Goal: Task Accomplishment & Management: Manage account settings

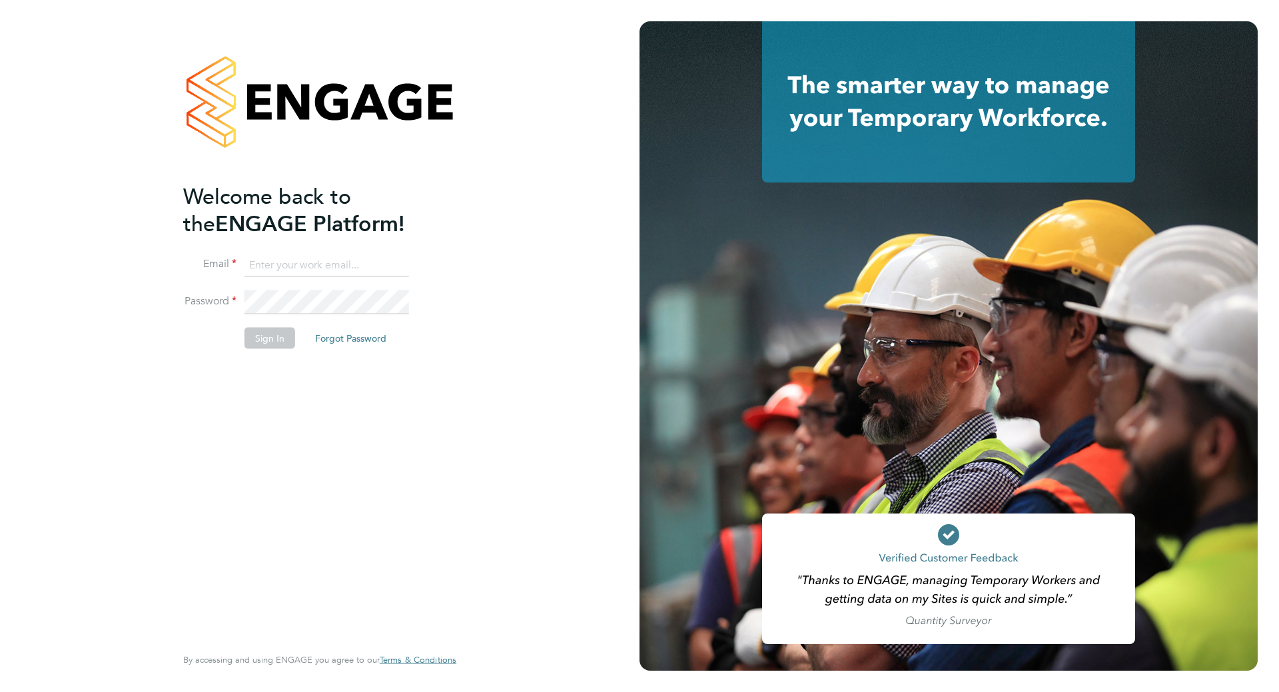
click at [277, 264] on input at bounding box center [327, 265] width 165 height 24
type input "liam@serlimited.com"
click at [368, 334] on button "Forgot Password" at bounding box center [351, 338] width 93 height 21
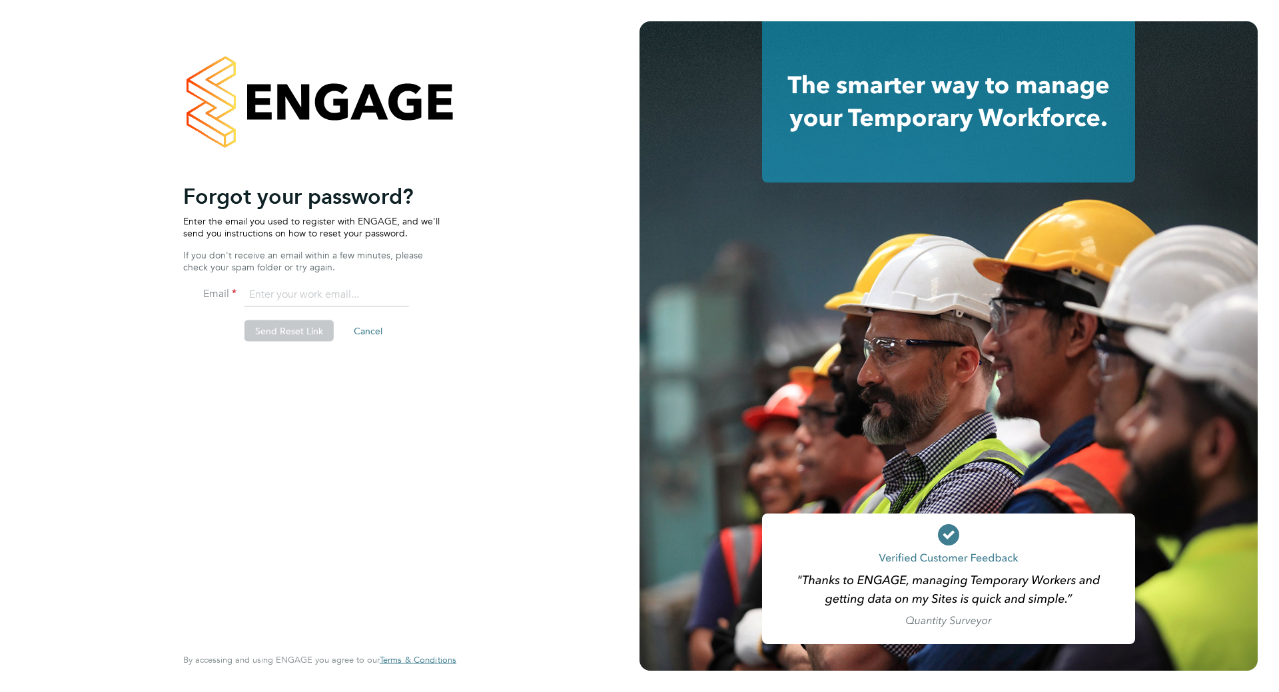
click at [307, 304] on input "email" at bounding box center [327, 295] width 165 height 24
type input "liam@serlimited.com"
click at [284, 327] on button "Send Reset Link" at bounding box center [289, 331] width 89 height 21
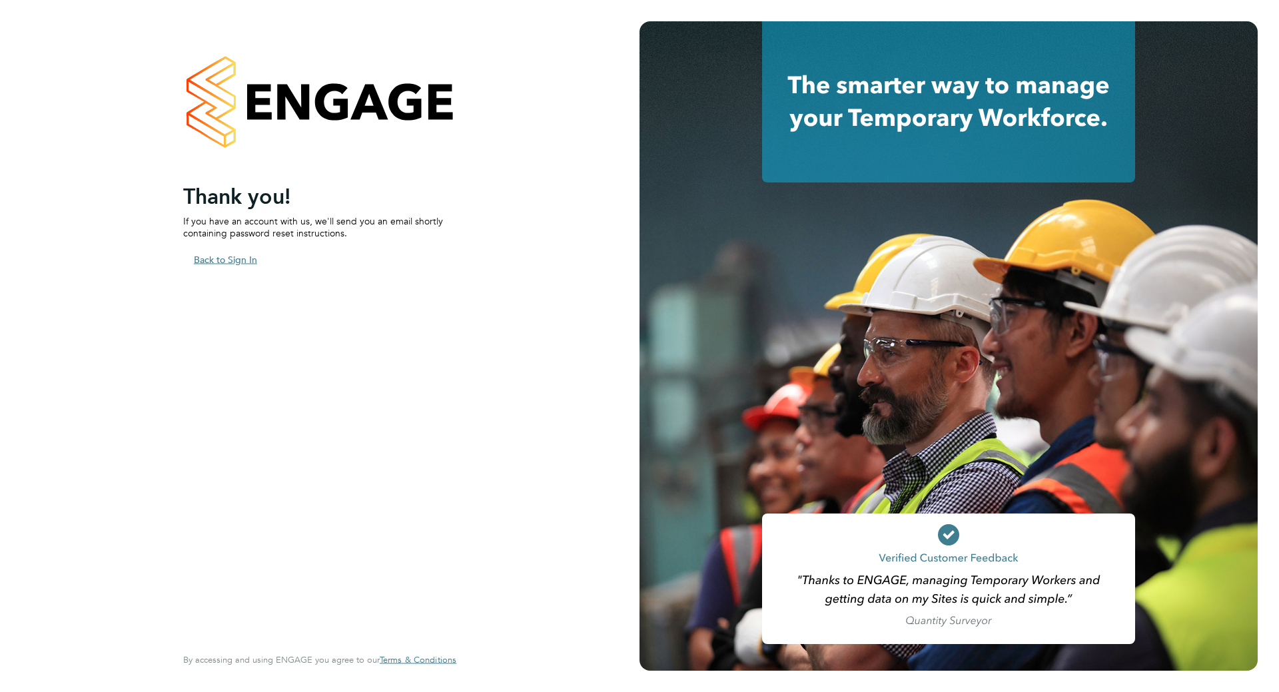
click at [224, 251] on button "Back to Sign In" at bounding box center [225, 259] width 85 height 21
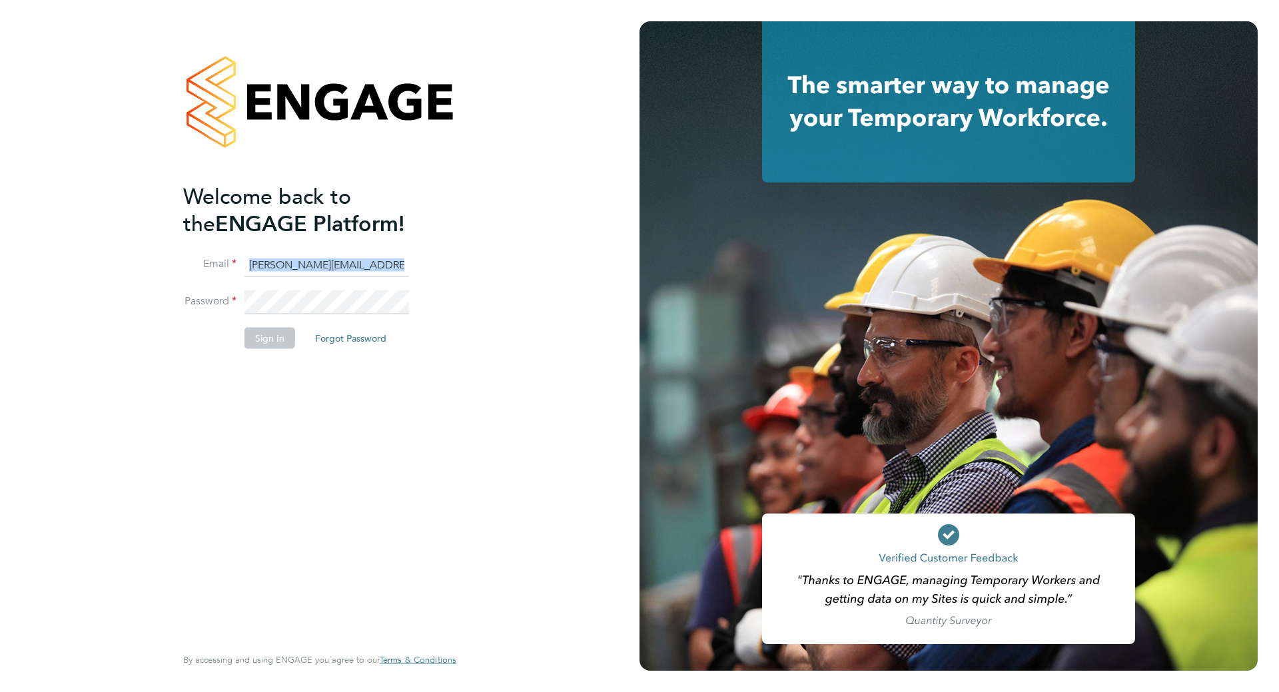
click at [280, 291] on fieldset "Email liam@serlimited.com Password Sign In Forgot Password" at bounding box center [313, 307] width 260 height 109
click at [269, 333] on button "Sign In" at bounding box center [270, 338] width 51 height 21
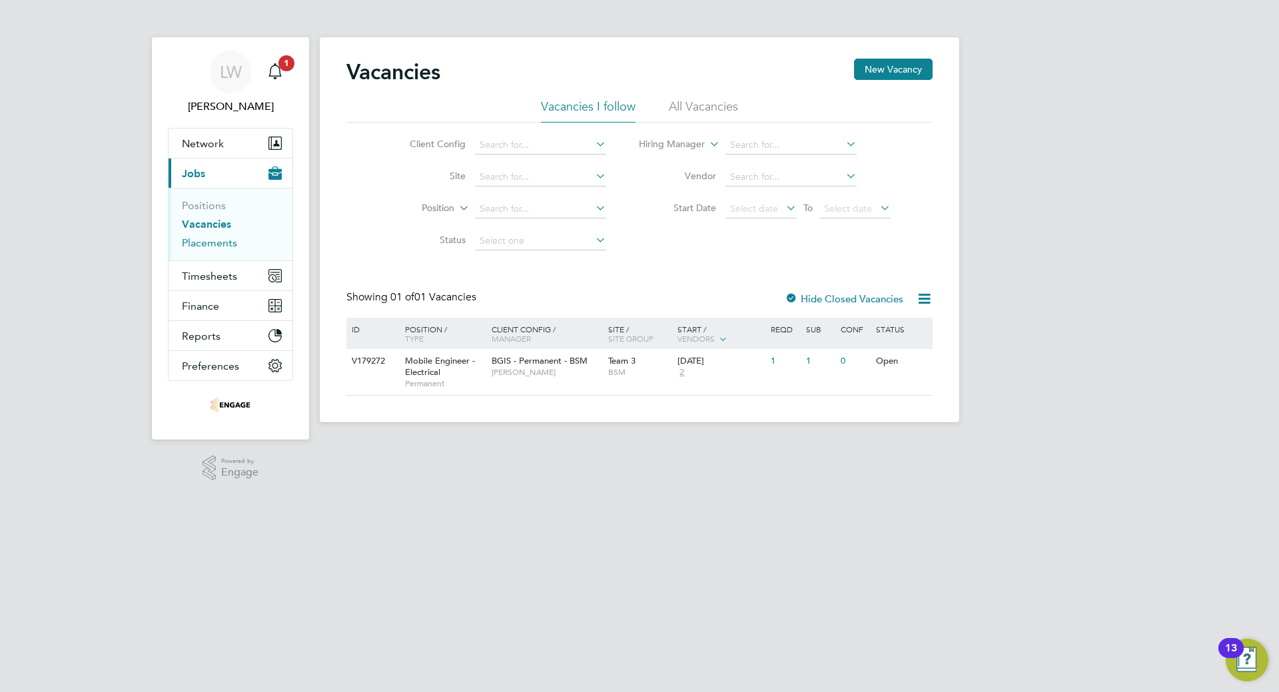
click at [208, 241] on link "Placements" at bounding box center [209, 243] width 55 height 13
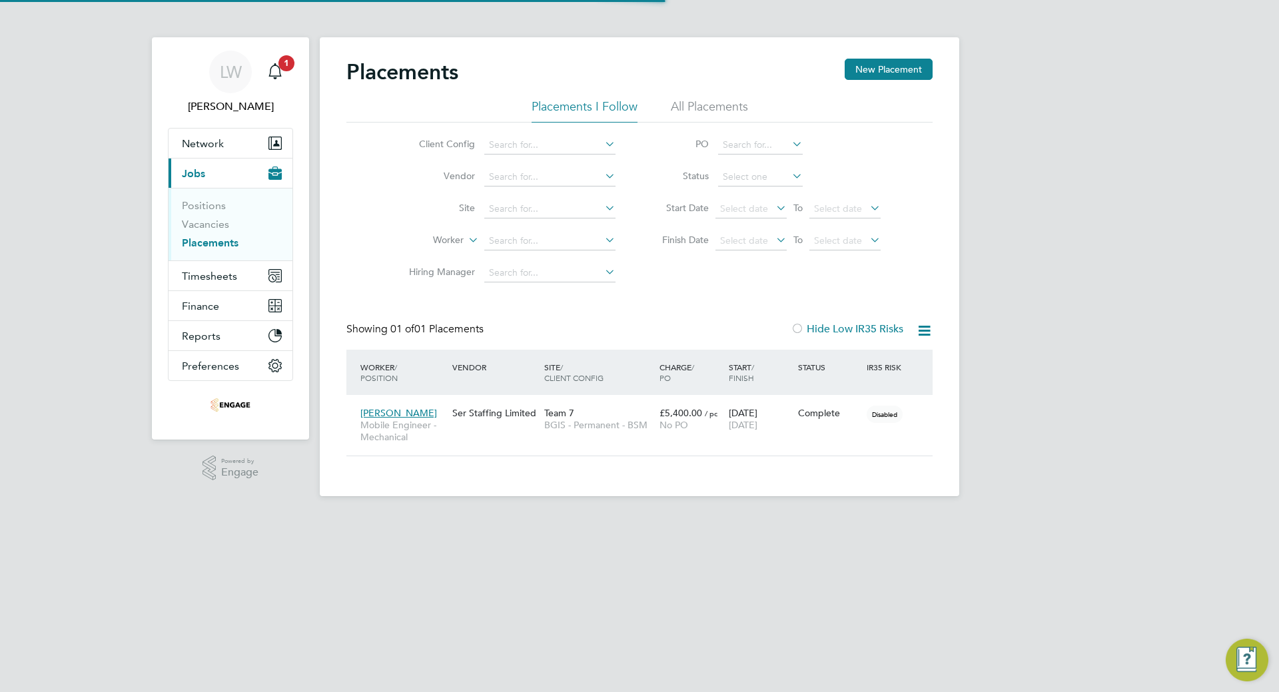
scroll to position [39, 116]
click at [206, 229] on link "Vacancies" at bounding box center [205, 224] width 47 height 13
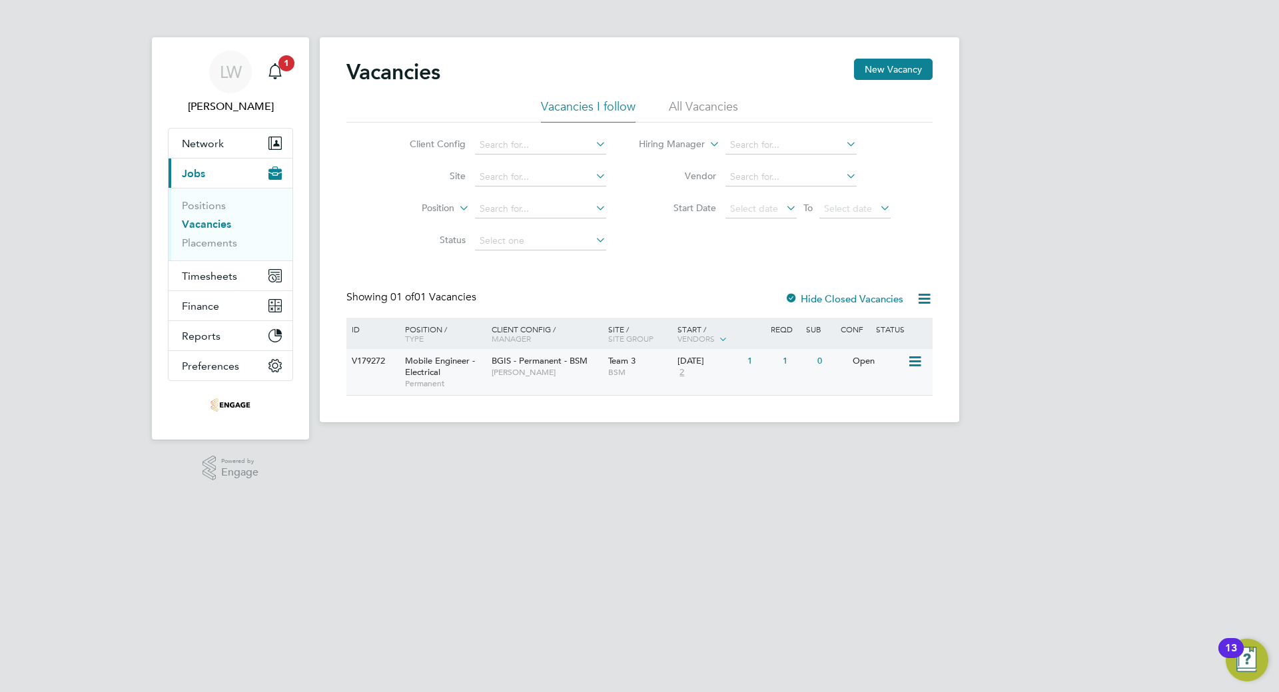
click at [494, 362] on span "BGIS - Permanent - BSM" at bounding box center [540, 360] width 96 height 11
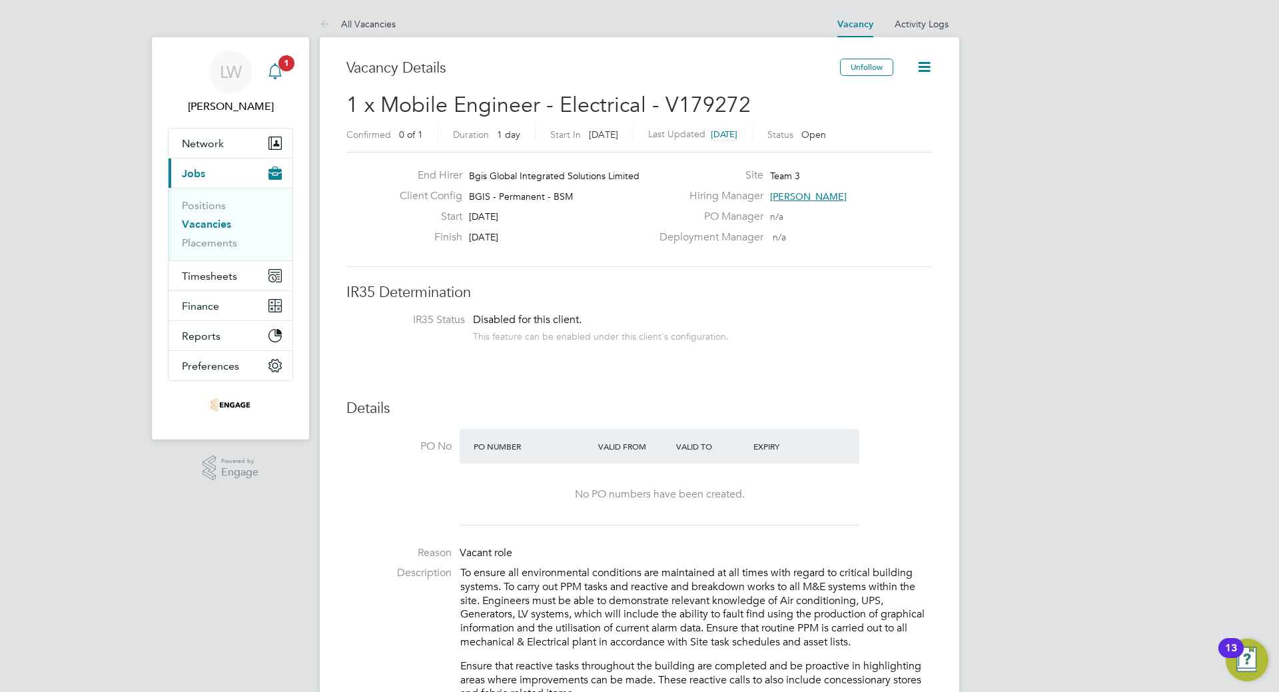
click at [281, 67] on span "1" at bounding box center [287, 63] width 16 height 16
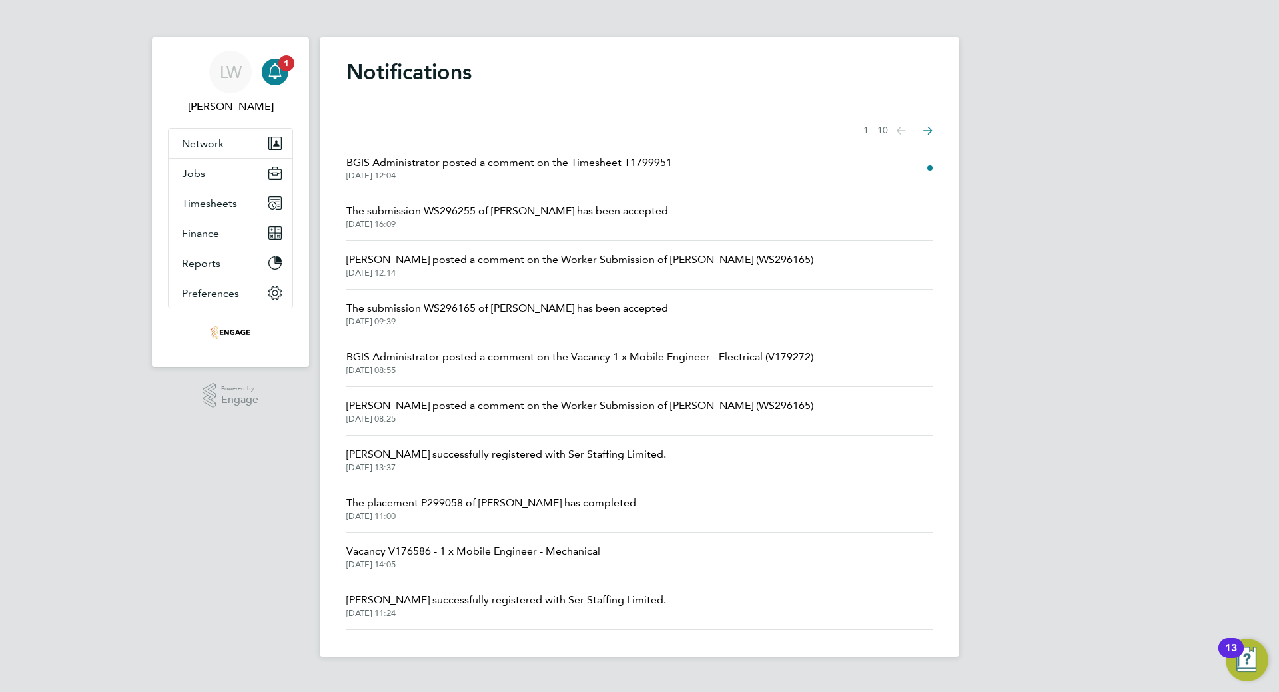
click at [619, 179] on span "[DATE] 12:04" at bounding box center [509, 176] width 326 height 11
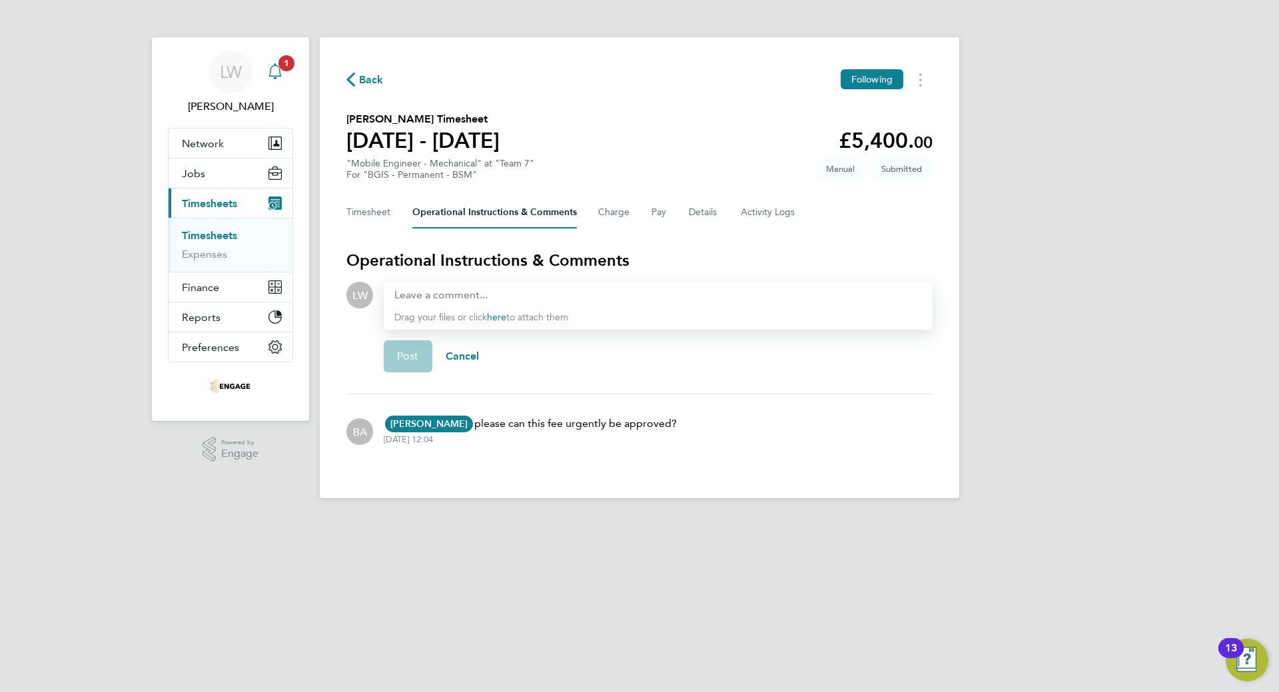
click at [278, 71] on icon "Main navigation" at bounding box center [275, 71] width 16 height 16
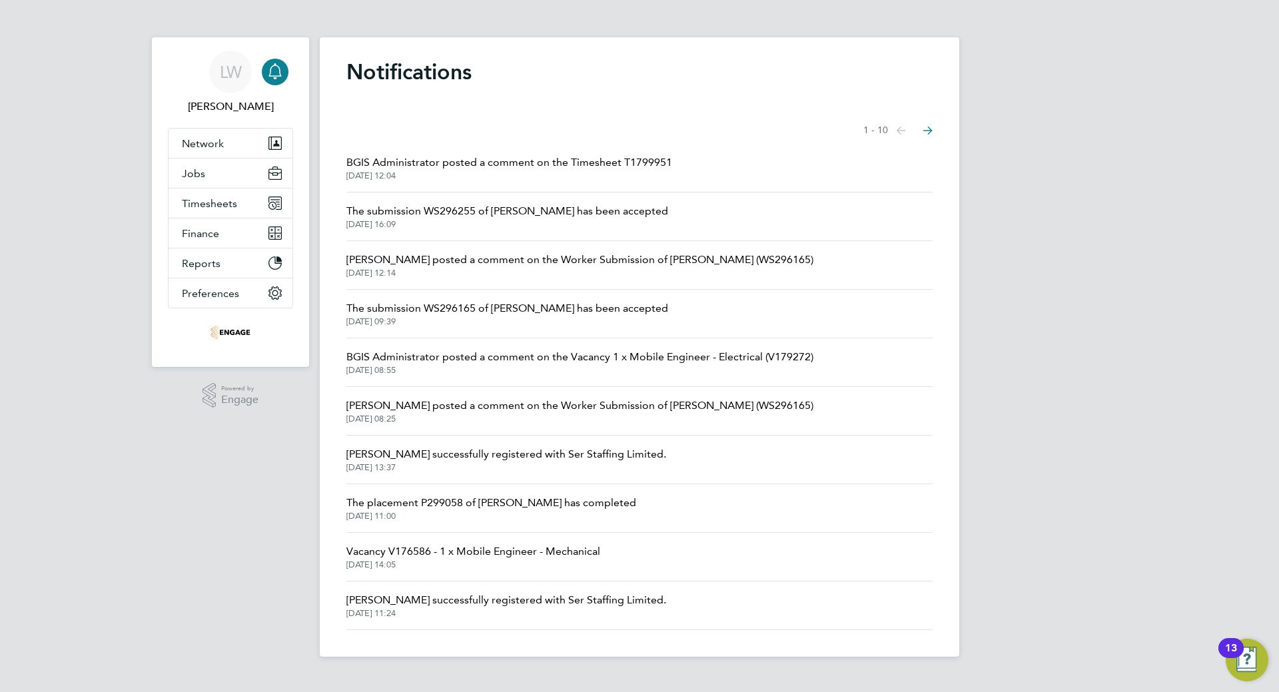
click at [684, 260] on span "[PERSON_NAME] posted a comment on the Worker Submission of [PERSON_NAME] (WS296…" at bounding box center [579, 260] width 467 height 16
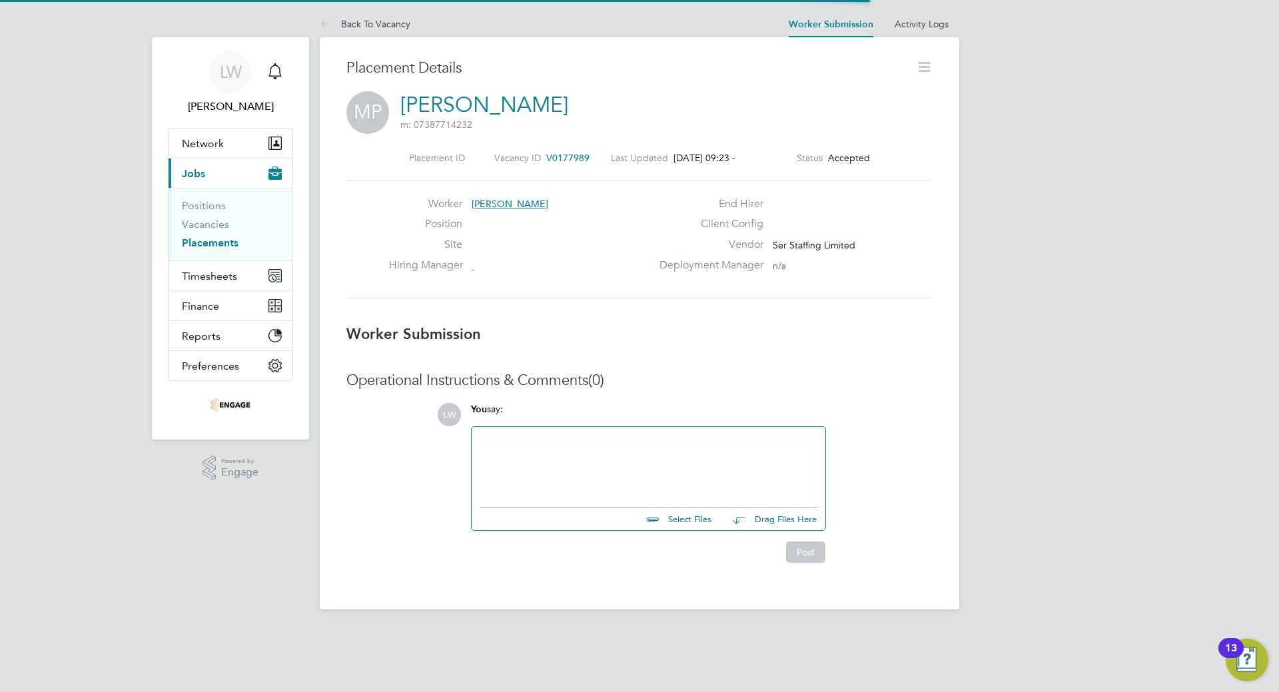
scroll to position [21, 263]
